Goal: Information Seeking & Learning: Learn about a topic

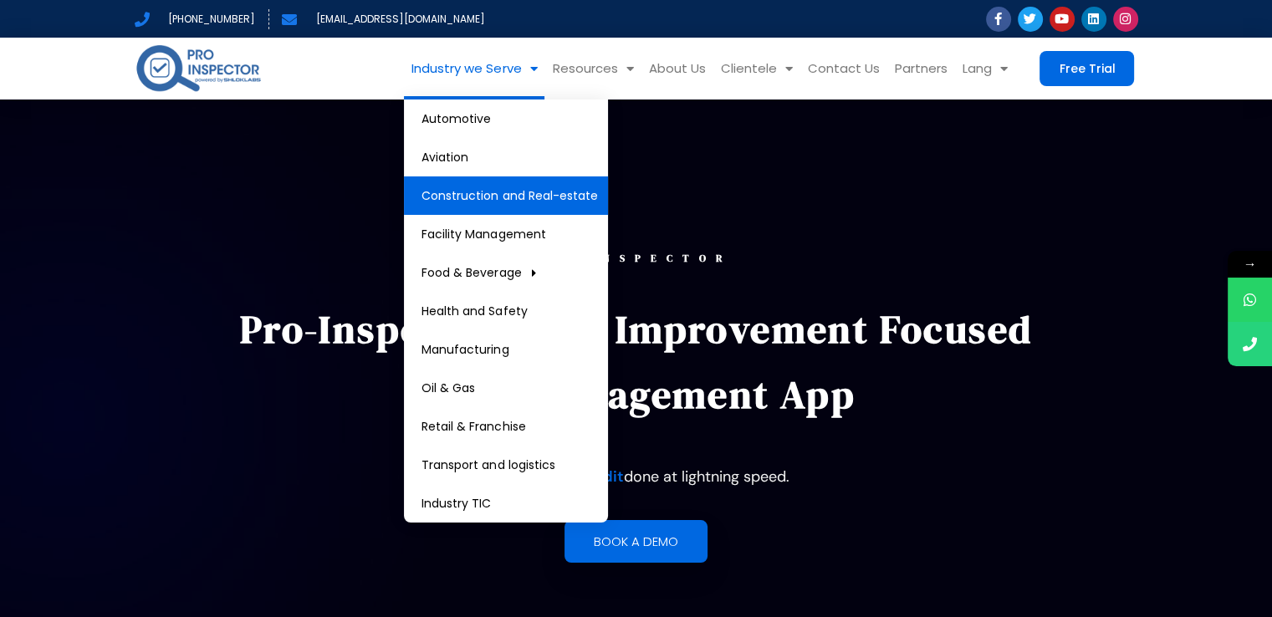
click at [521, 195] on link "Construction and Real-estate" at bounding box center [506, 195] width 204 height 38
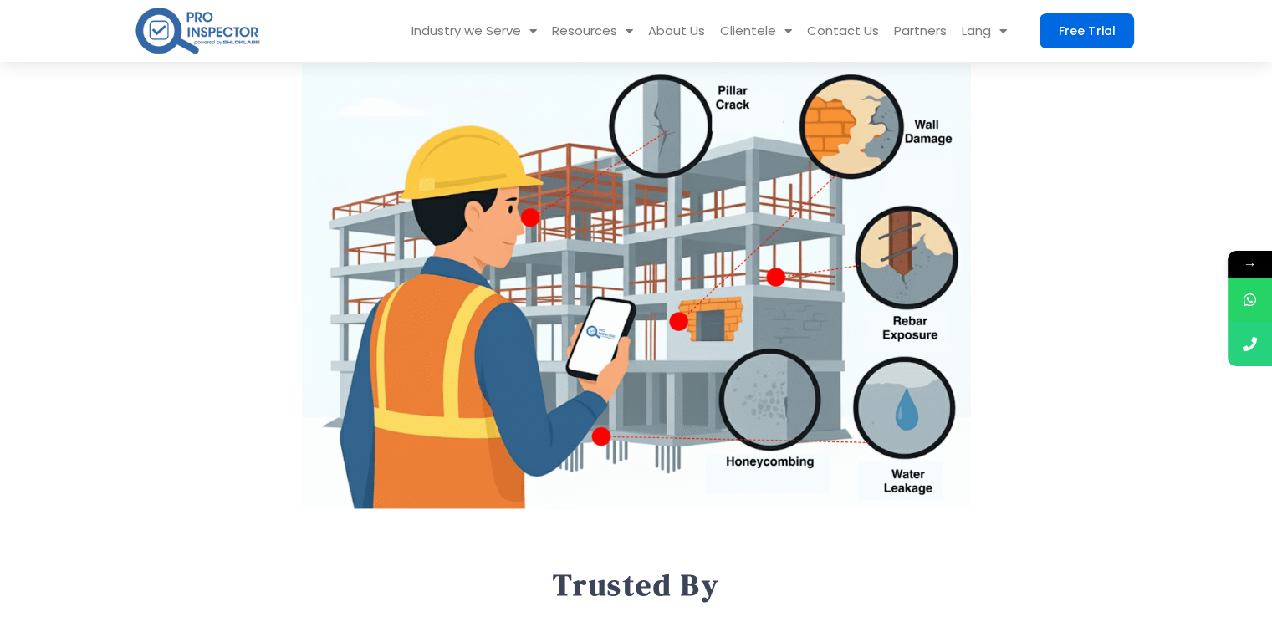
scroll to position [2204, 0]
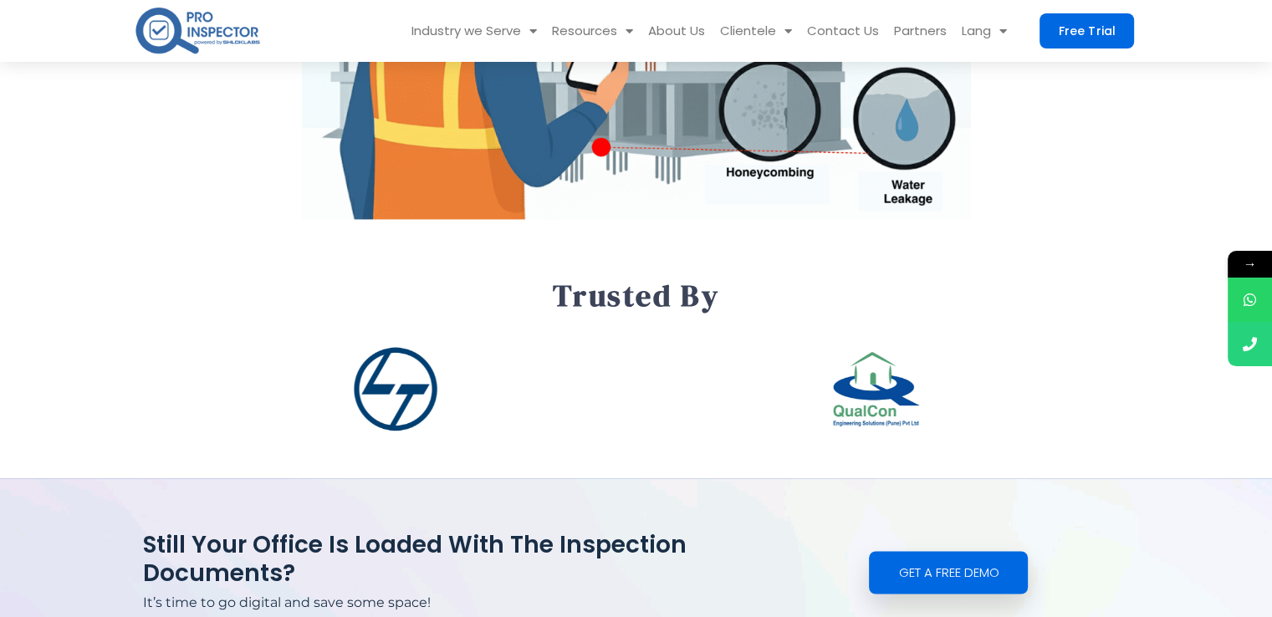
scroll to position [2485, 0]
